Goal: Transaction & Acquisition: Purchase product/service

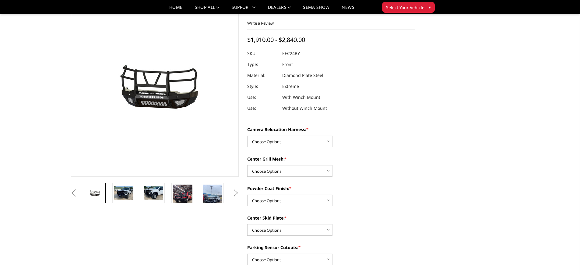
scroll to position [30, 0]
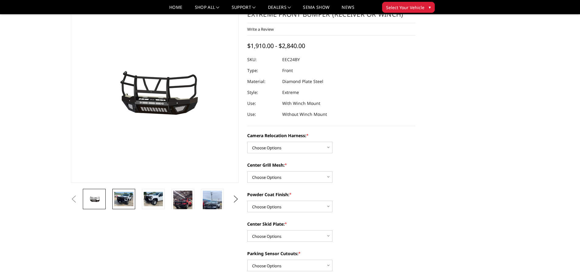
click at [127, 197] on img at bounding box center [123, 199] width 19 height 14
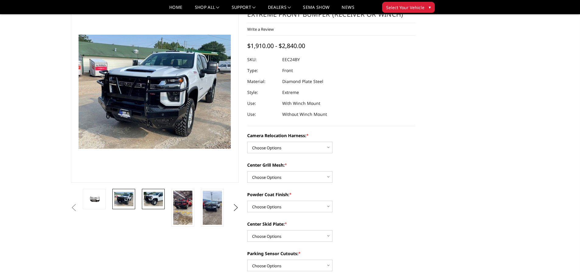
click at [156, 199] on img at bounding box center [153, 199] width 19 height 14
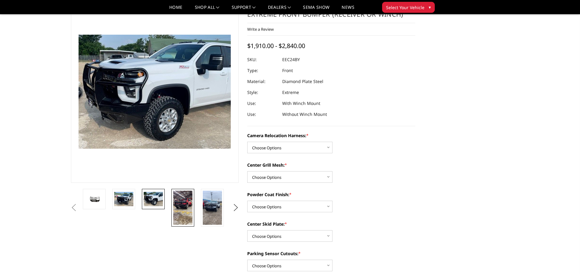
click at [184, 201] on img at bounding box center [182, 208] width 19 height 34
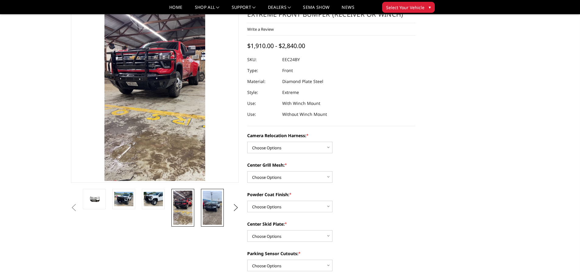
click at [216, 209] on img at bounding box center [212, 208] width 19 height 34
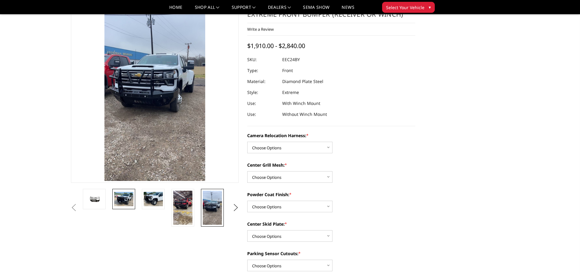
click at [120, 195] on img at bounding box center [123, 199] width 19 height 14
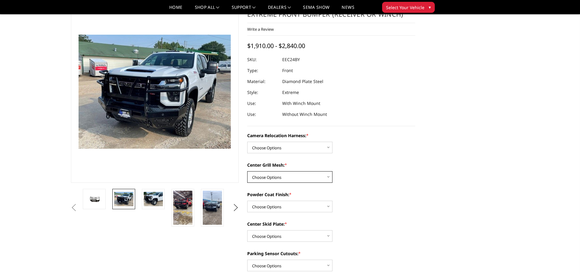
click at [328, 175] on select "Choose Options Without expanded metal With expanded metal" at bounding box center [289, 177] width 85 height 12
click at [389, 166] on label "Center Grill Mesh: *" at bounding box center [331, 165] width 168 height 6
click at [333, 171] on select "Choose Options Without expanded metal With expanded metal" at bounding box center [289, 177] width 85 height 12
click at [330, 207] on select "Choose Options Textured Black Powder Coat Gloss Black Powder Coat Bare Metal" at bounding box center [289, 207] width 85 height 12
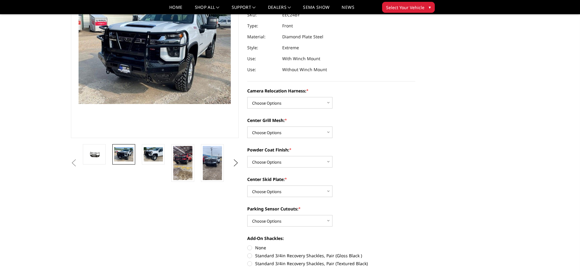
scroll to position [61, 0]
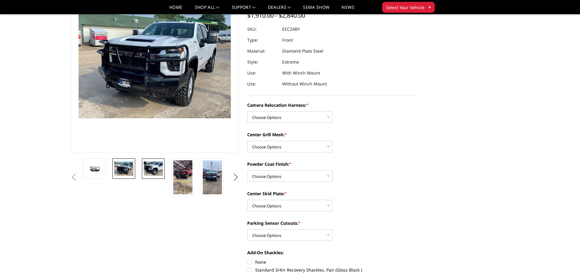
click at [150, 169] on img at bounding box center [153, 169] width 19 height 14
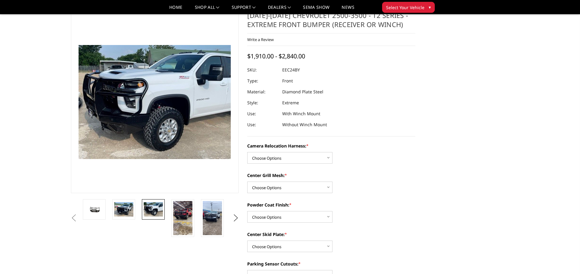
scroll to position [30, 0]
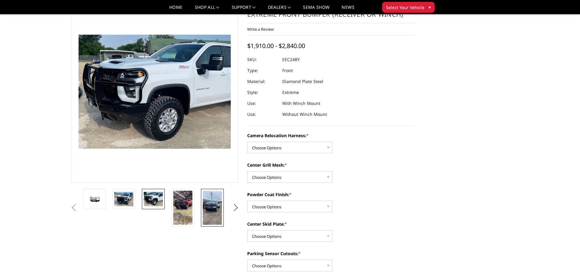
click at [216, 206] on img at bounding box center [212, 208] width 19 height 34
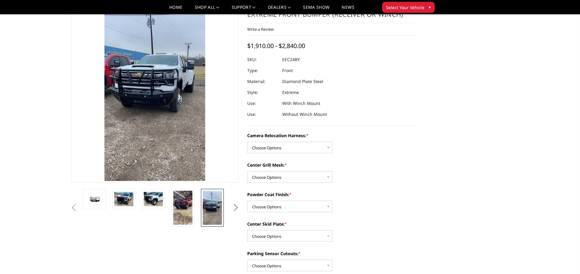
click at [235, 205] on button "Next" at bounding box center [235, 207] width 9 height 9
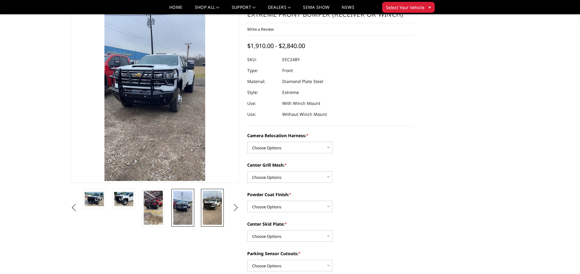
click at [210, 206] on img at bounding box center [212, 208] width 19 height 34
